Goal: Navigation & Orientation: Find specific page/section

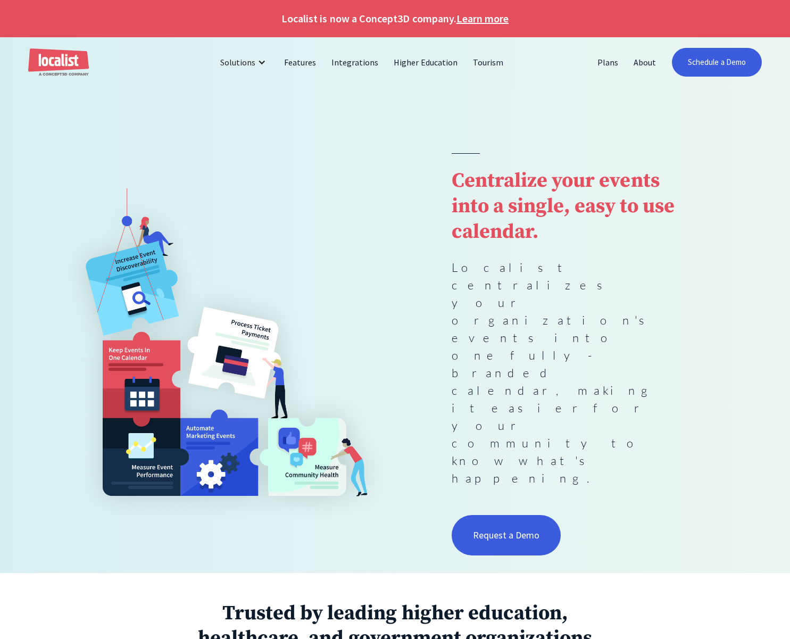
click at [590, 609] on button "Decline" at bounding box center [592, 603] width 76 height 23
click at [357, 59] on link "Integrations" at bounding box center [355, 62] width 62 height 26
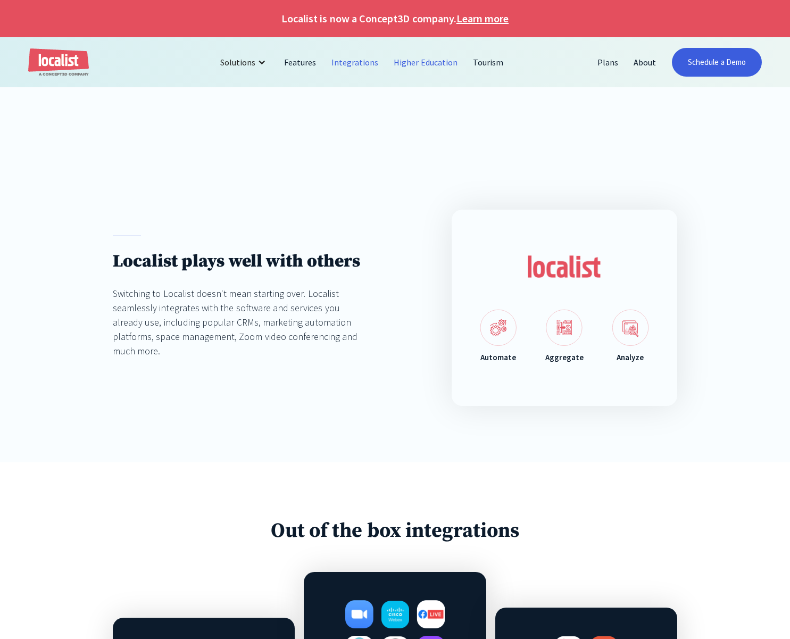
click at [422, 63] on link "Higher Education" at bounding box center [425, 62] width 79 height 26
